Goal: Information Seeking & Learning: Learn about a topic

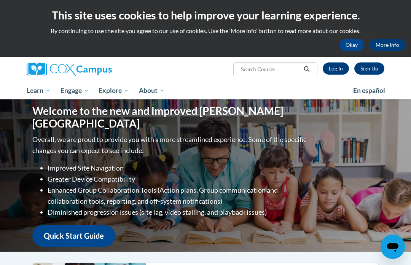
click at [337, 70] on link "Log In" at bounding box center [336, 68] width 26 height 12
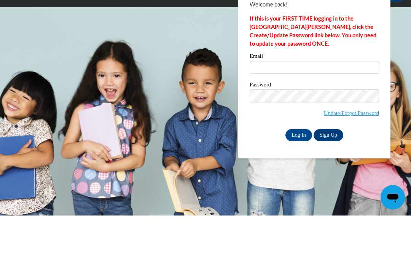
click at [309, 110] on input "Email" at bounding box center [314, 116] width 129 height 13
click at [303, 110] on input "Email" at bounding box center [314, 116] width 129 height 13
click at [292, 110] on input "Email" at bounding box center [314, 116] width 129 height 13
type input "viet25@yahoo.com"
click at [299, 178] on input "Log In" at bounding box center [298, 184] width 27 height 12
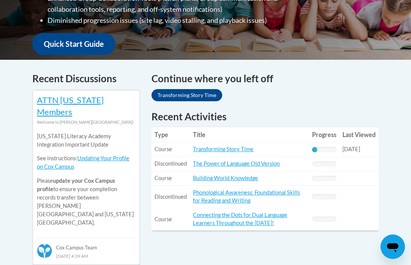
scroll to position [272, 0]
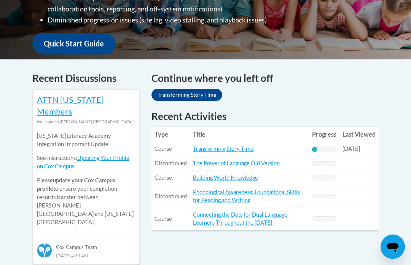
click at [250, 147] on link "Transforming Story Time" at bounding box center [223, 148] width 60 height 6
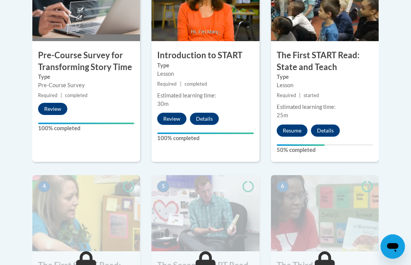
scroll to position [282, 0]
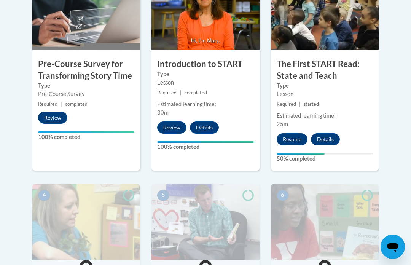
click at [298, 138] on button "Resume" at bounding box center [292, 139] width 31 height 12
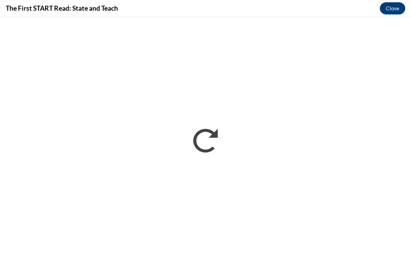
scroll to position [0, 0]
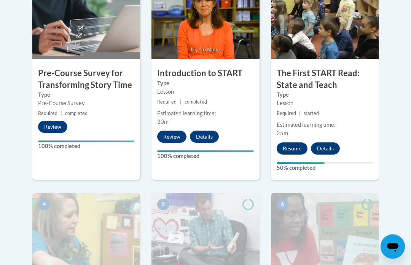
scroll to position [273, 0]
click at [287, 147] on button "Resume" at bounding box center [292, 148] width 31 height 12
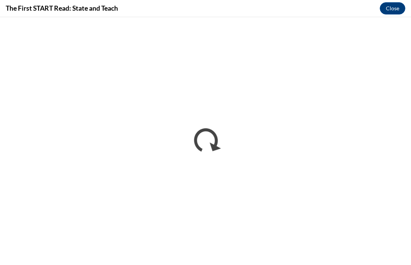
scroll to position [0, 0]
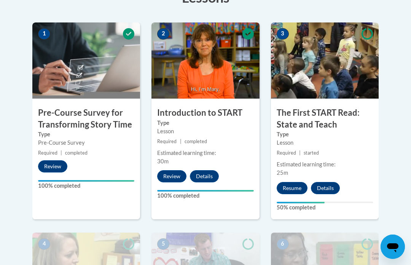
click at [286, 189] on button "Resume" at bounding box center [292, 188] width 31 height 12
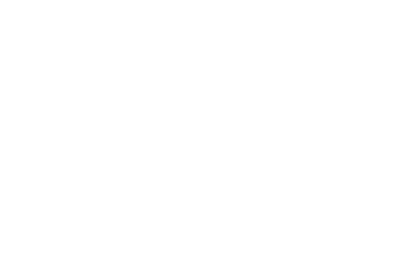
scroll to position [400, 0]
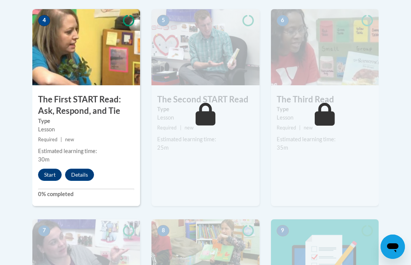
click at [55, 176] on button "Start" at bounding box center [50, 175] width 24 height 12
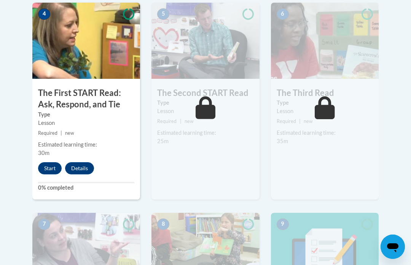
scroll to position [483, 0]
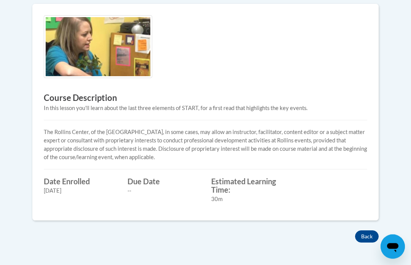
scroll to position [257, 0]
click at [369, 234] on button "Back" at bounding box center [367, 236] width 24 height 12
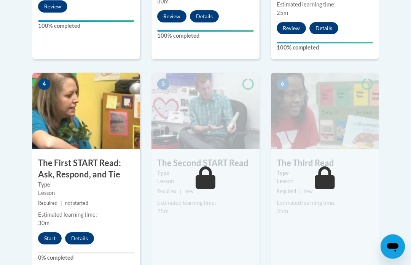
scroll to position [393, 0]
click at [50, 237] on button "Start" at bounding box center [50, 238] width 24 height 12
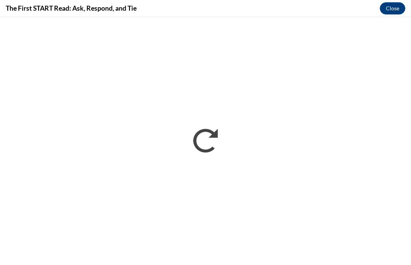
scroll to position [678, 0]
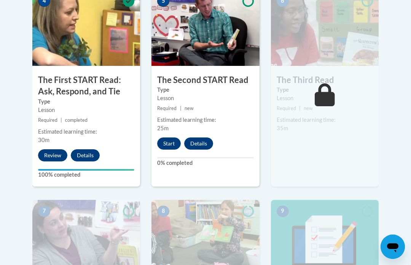
scroll to position [476, 0]
click at [167, 140] on button "Start" at bounding box center [169, 143] width 24 height 12
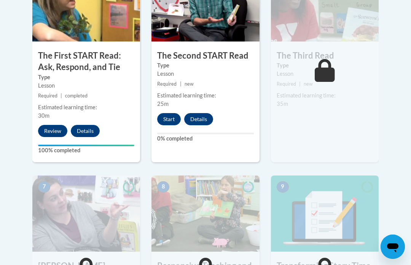
scroll to position [502, 0]
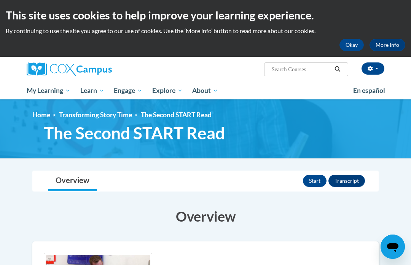
click at [309, 184] on button "Start" at bounding box center [315, 181] width 24 height 12
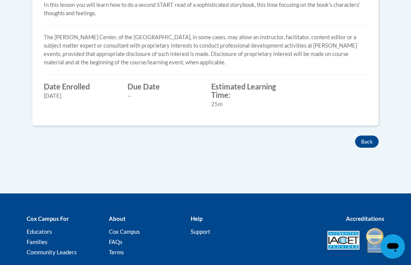
scroll to position [340, 0]
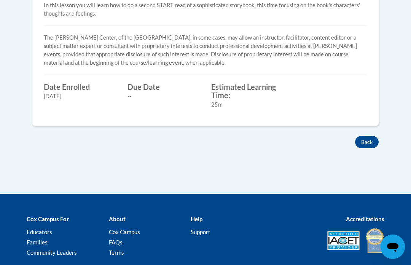
click at [368, 144] on button "Back" at bounding box center [367, 142] width 24 height 12
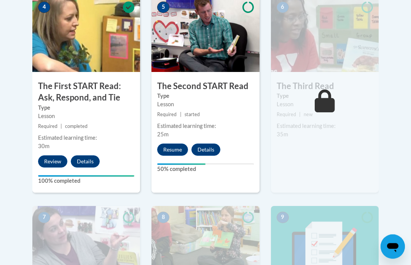
scroll to position [470, 0]
click at [173, 153] on button "Resume" at bounding box center [172, 149] width 31 height 12
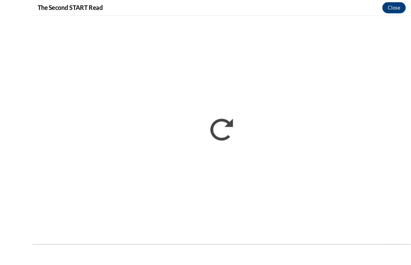
scroll to position [517, 0]
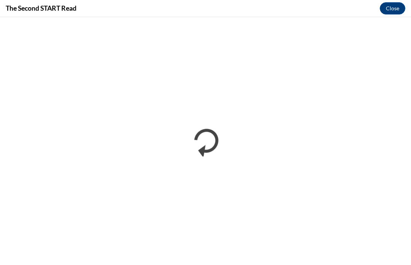
click at [406, 6] on div "The Second START Read Close" at bounding box center [205, 8] width 411 height 17
click at [392, 8] on button "Close" at bounding box center [392, 8] width 25 height 12
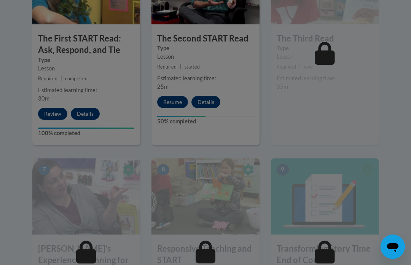
click at [226, 119] on div at bounding box center [205, 132] width 411 height 265
click at [178, 101] on div at bounding box center [205, 132] width 411 height 265
click at [180, 108] on div at bounding box center [205, 132] width 411 height 265
click at [274, 173] on div at bounding box center [205, 132] width 411 height 265
click at [282, 164] on div at bounding box center [205, 132] width 411 height 265
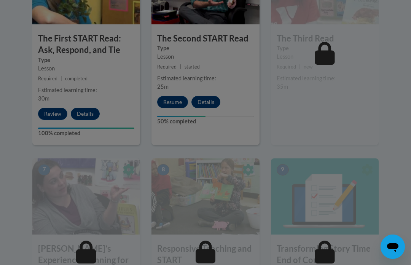
click at [178, 99] on div at bounding box center [205, 132] width 411 height 265
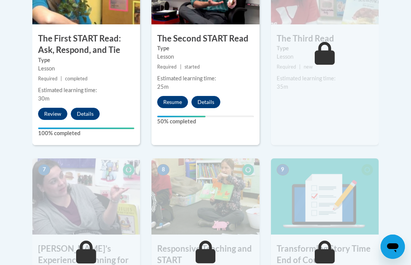
click at [178, 100] on button "Resume" at bounding box center [172, 102] width 31 height 12
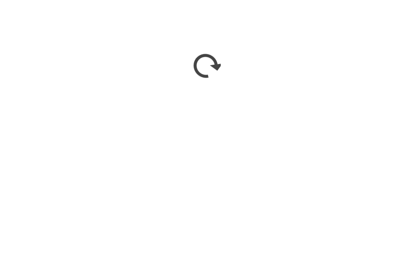
scroll to position [592, 0]
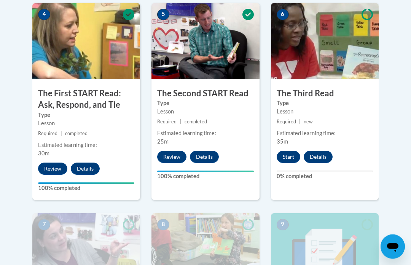
scroll to position [462, 0]
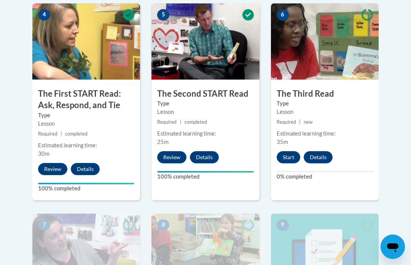
click at [293, 156] on button "Start" at bounding box center [289, 157] width 24 height 12
click at [291, 152] on button "Start" at bounding box center [289, 157] width 24 height 12
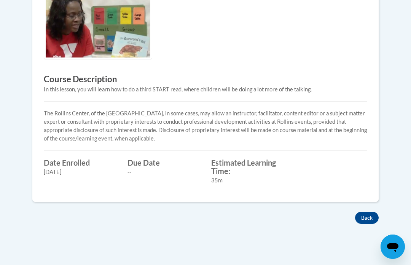
scroll to position [253, 0]
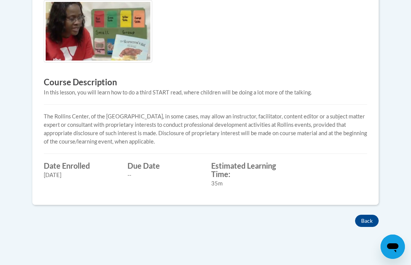
click at [369, 215] on button "Back" at bounding box center [367, 221] width 24 height 12
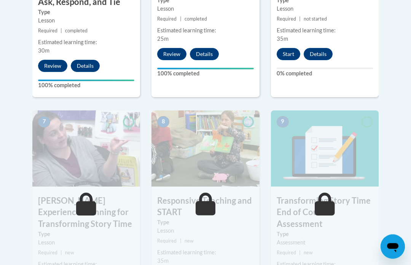
scroll to position [571, 0]
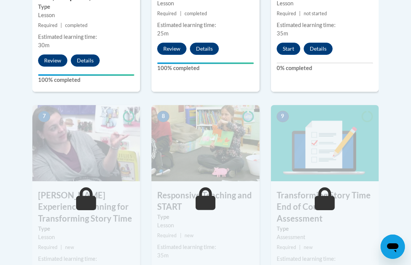
click at [286, 49] on button "Start" at bounding box center [289, 49] width 24 height 12
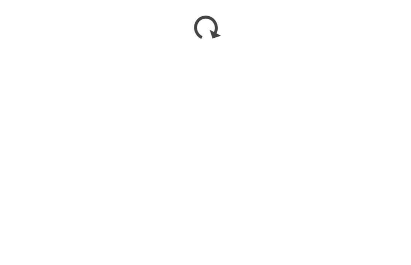
scroll to position [751, 0]
